Goal: Navigation & Orientation: Find specific page/section

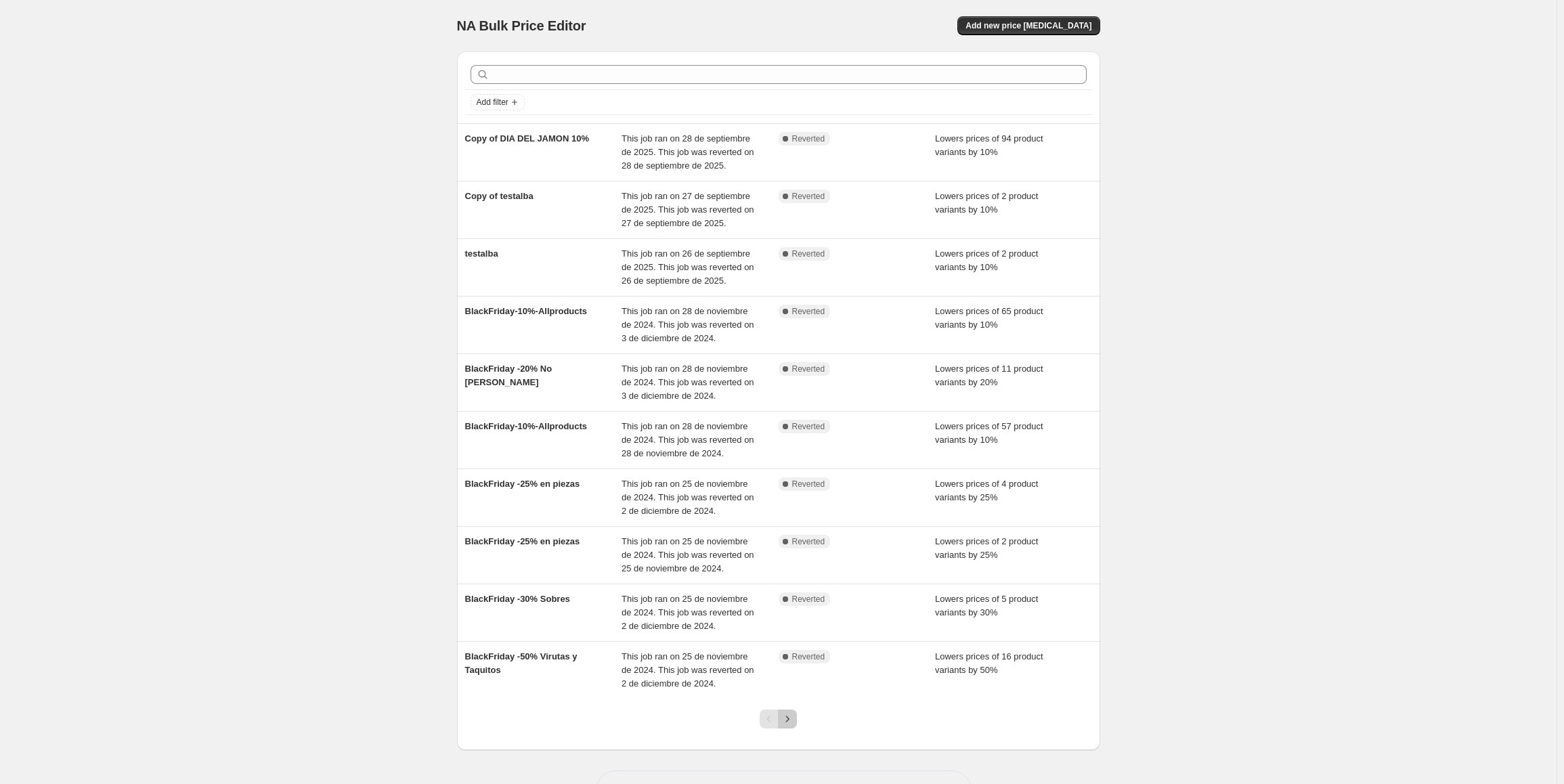
click at [797, 721] on button "Next" at bounding box center [787, 718] width 19 height 19
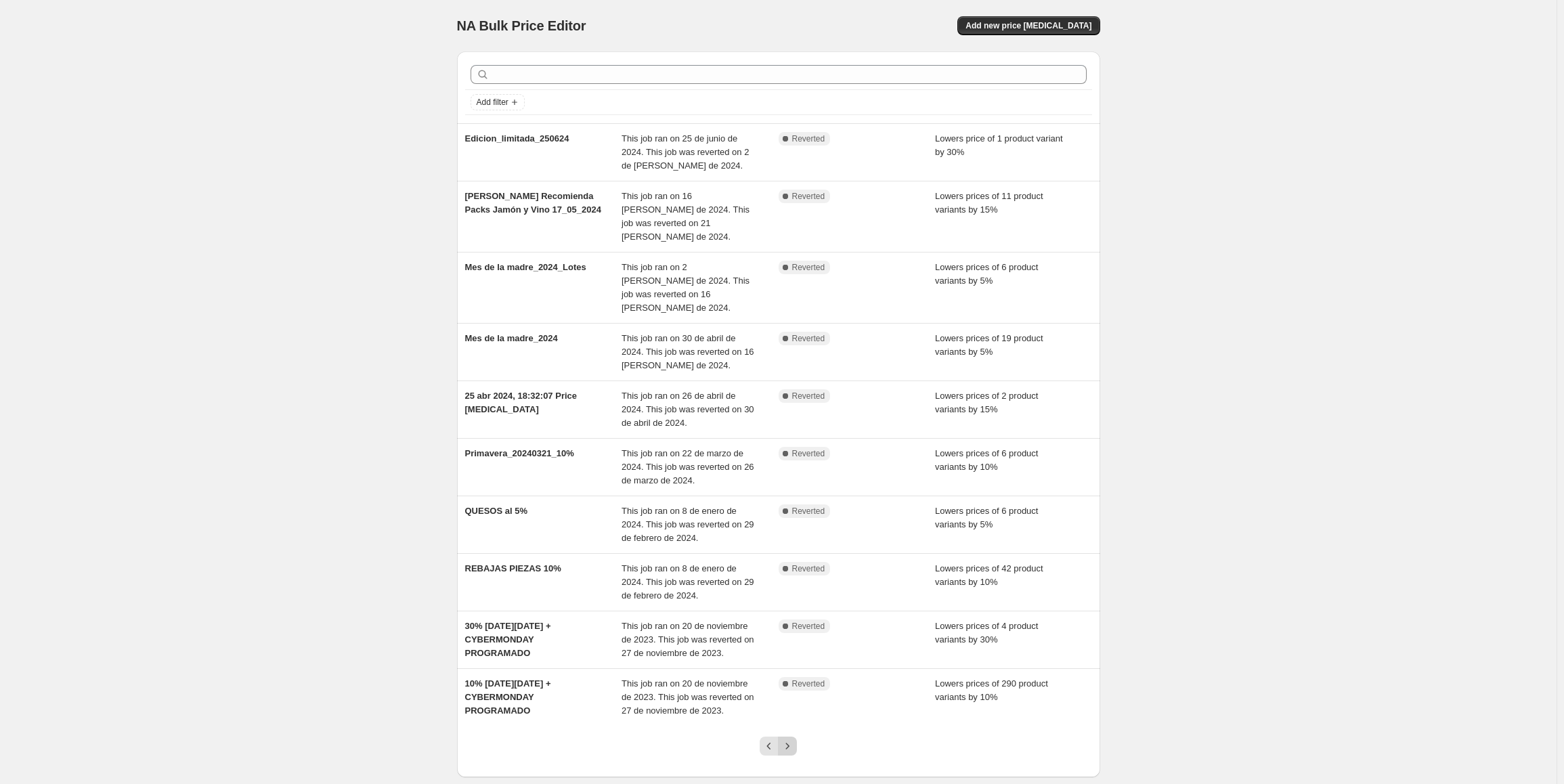
click at [794, 739] on icon "Next" at bounding box center [787, 746] width 14 height 14
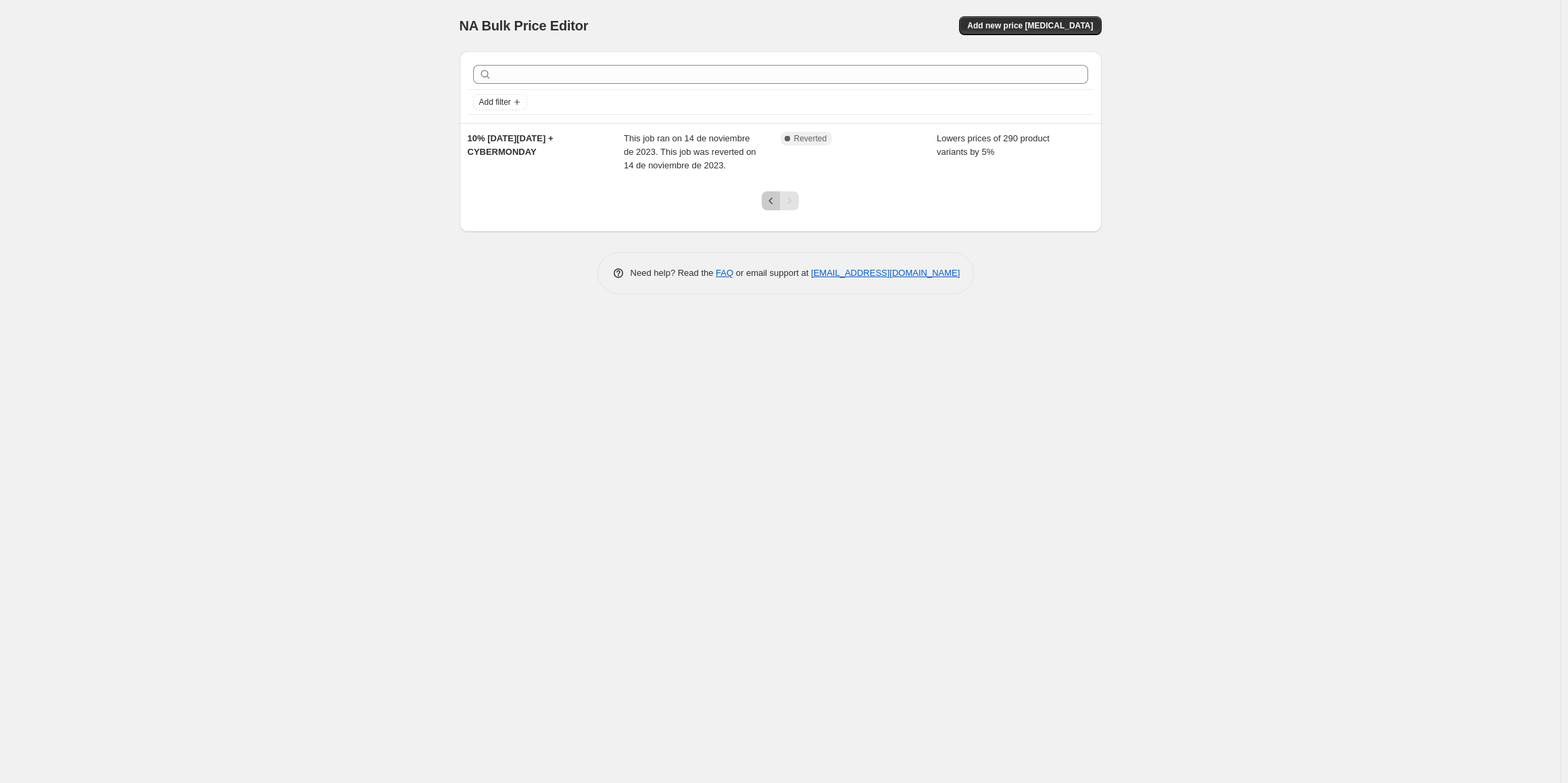
click at [774, 199] on icon "Previous" at bounding box center [771, 201] width 14 height 14
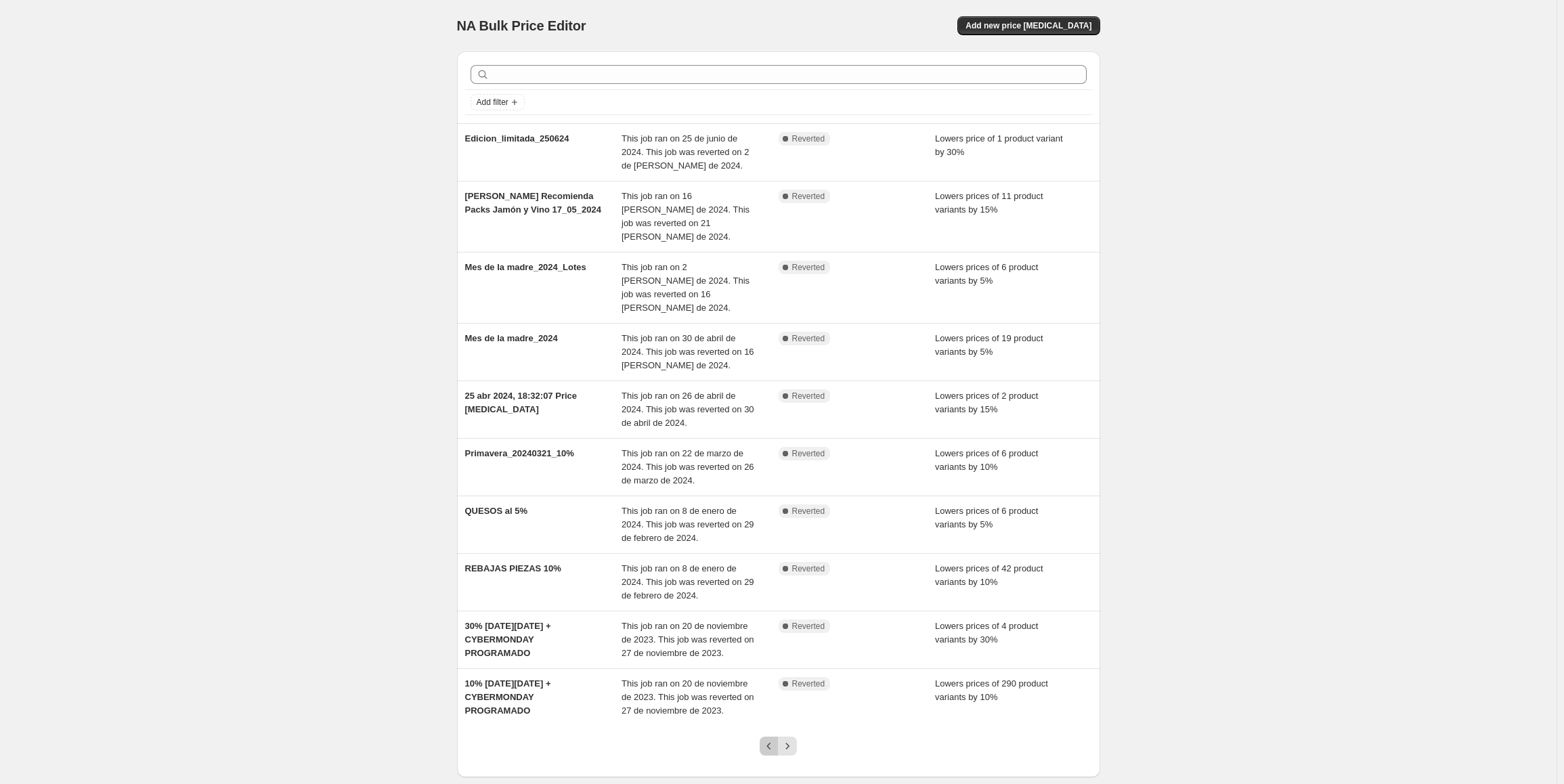
click at [776, 739] on icon "Previous" at bounding box center [769, 746] width 14 height 14
